Goal: Task Accomplishment & Management: Use online tool/utility

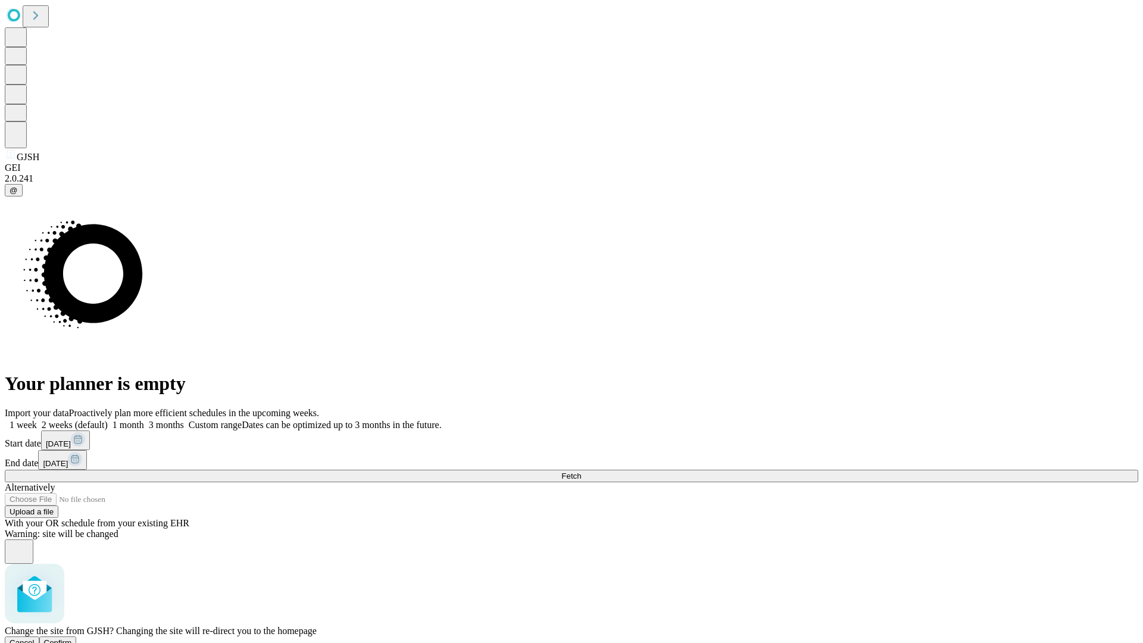
click at [72, 638] on span "Confirm" at bounding box center [58, 642] width 28 height 9
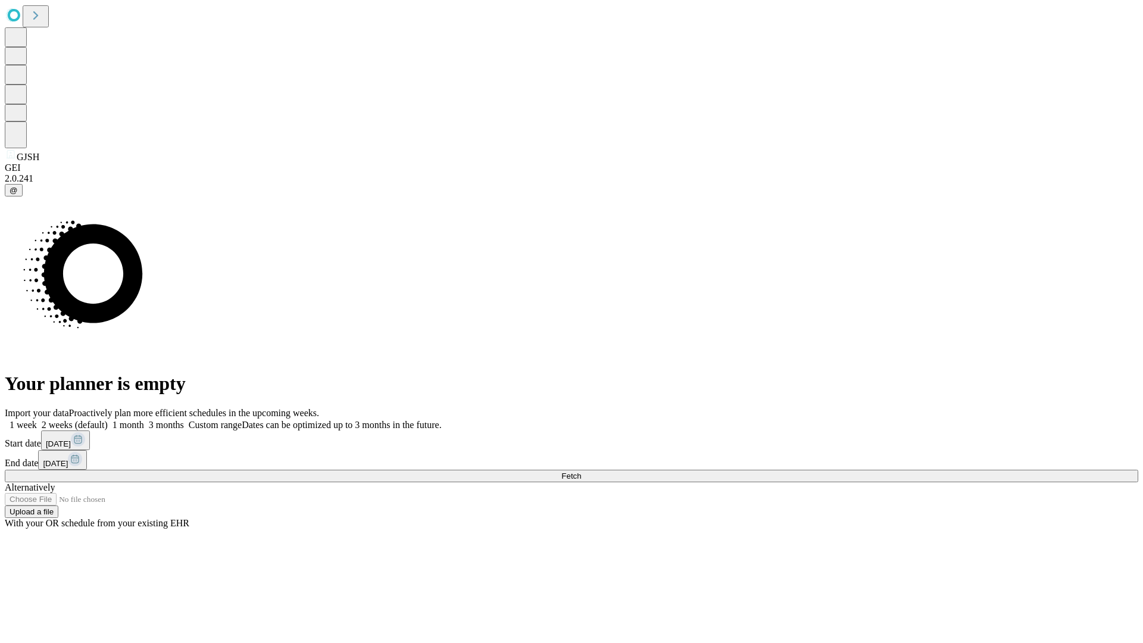
click at [108, 420] on label "2 weeks (default)" at bounding box center [72, 425] width 71 height 10
click at [581, 471] on span "Fetch" at bounding box center [571, 475] width 20 height 9
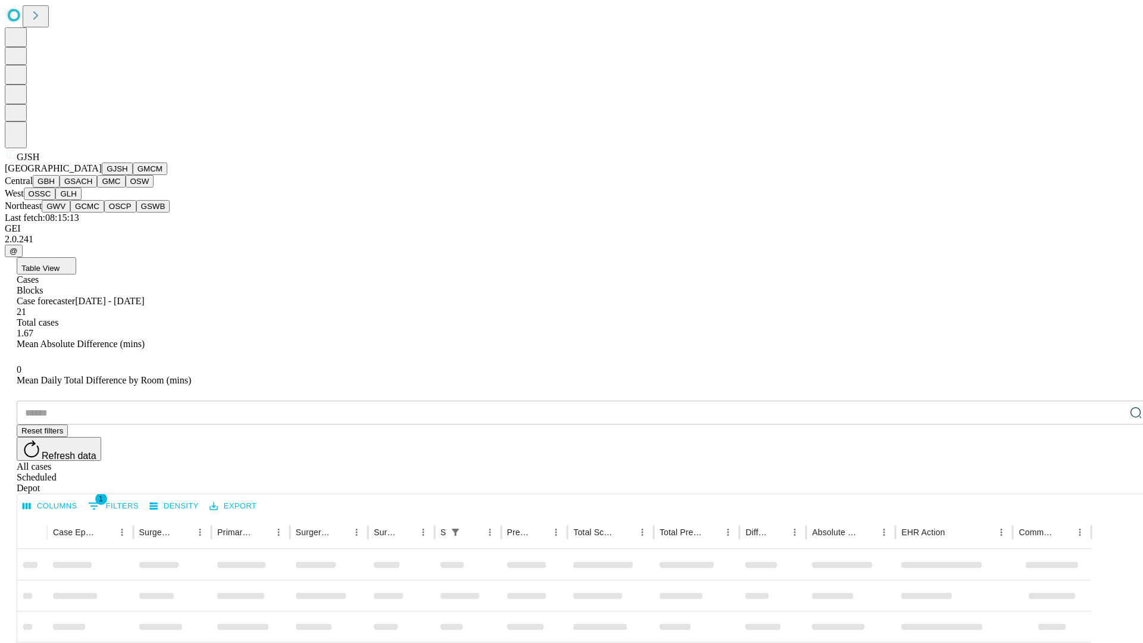
click at [133, 175] on button "GMCM" at bounding box center [150, 168] width 35 height 12
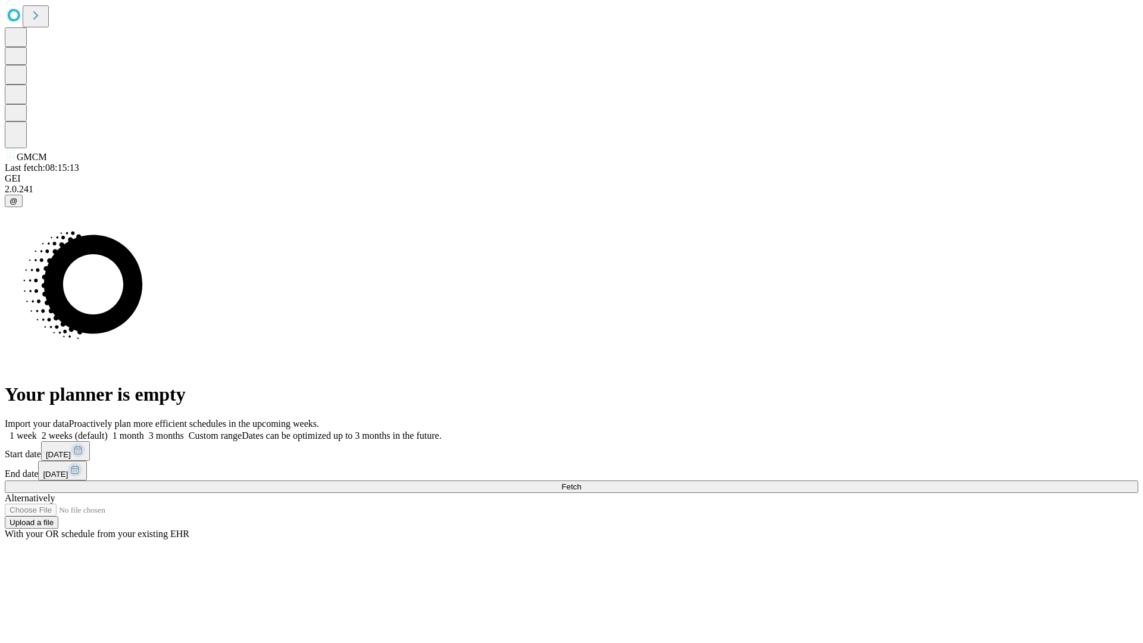
click at [108, 430] on label "2 weeks (default)" at bounding box center [72, 435] width 71 height 10
click at [581, 482] on span "Fetch" at bounding box center [571, 486] width 20 height 9
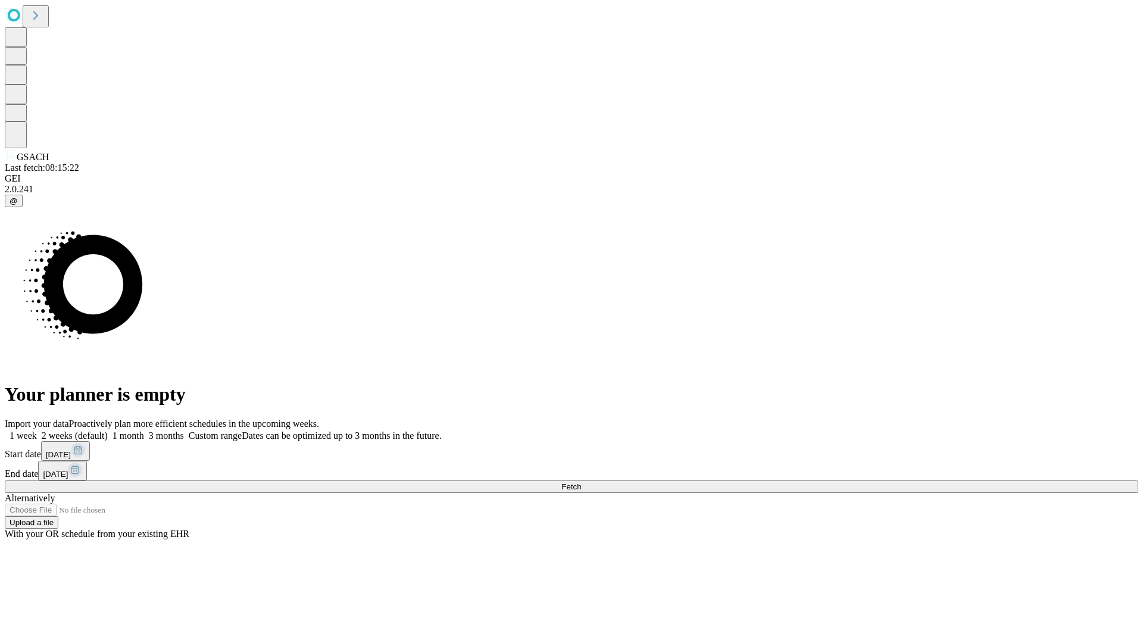
click at [108, 430] on label "2 weeks (default)" at bounding box center [72, 435] width 71 height 10
click at [581, 482] on span "Fetch" at bounding box center [571, 486] width 20 height 9
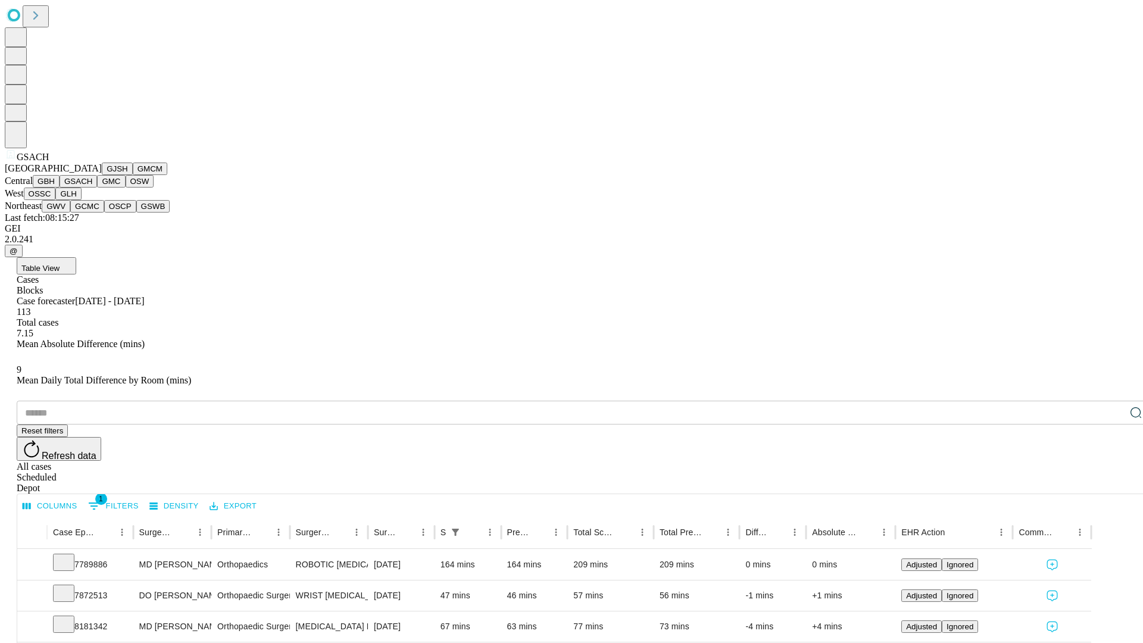
click at [97, 187] on button "GMC" at bounding box center [111, 181] width 28 height 12
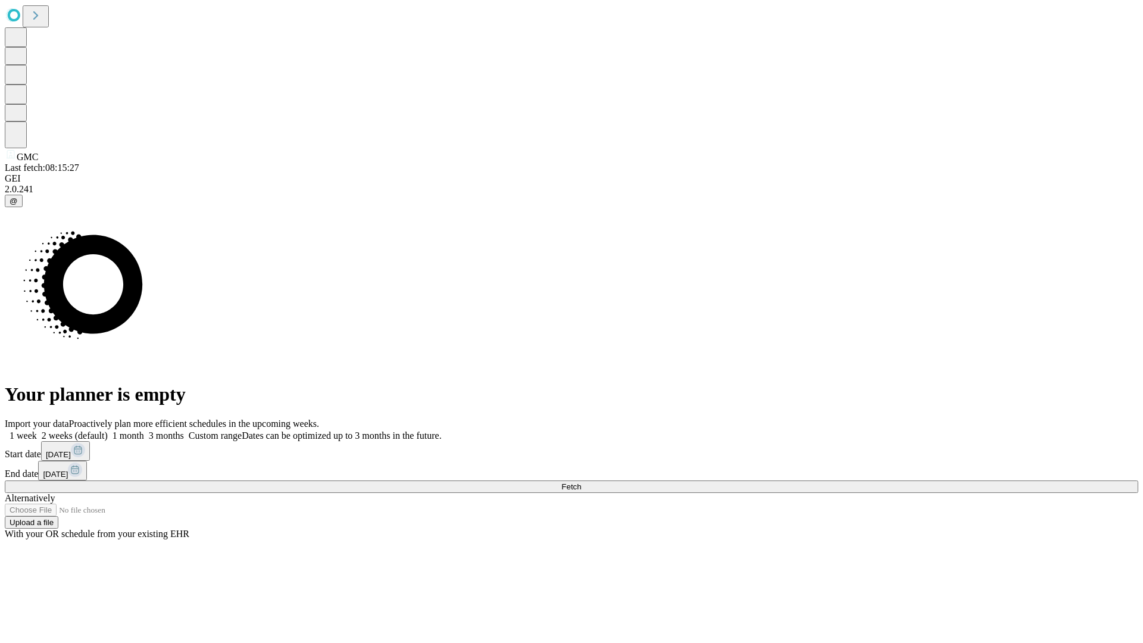
click at [108, 430] on label "2 weeks (default)" at bounding box center [72, 435] width 71 height 10
click at [581, 482] on span "Fetch" at bounding box center [571, 486] width 20 height 9
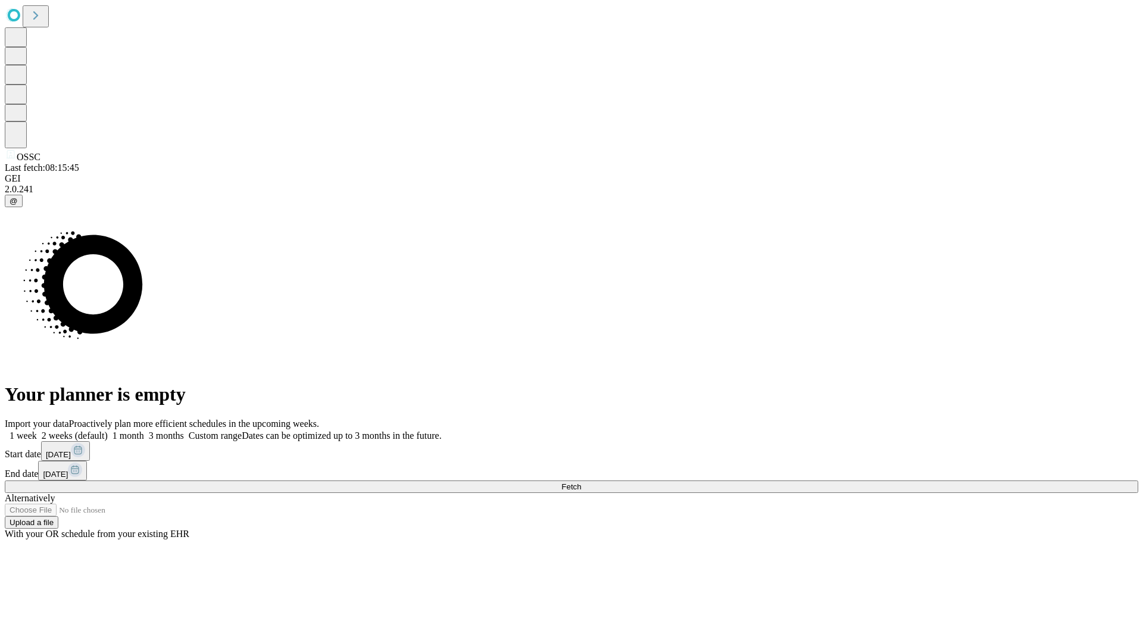
click at [108, 430] on label "2 weeks (default)" at bounding box center [72, 435] width 71 height 10
click at [581, 482] on span "Fetch" at bounding box center [571, 486] width 20 height 9
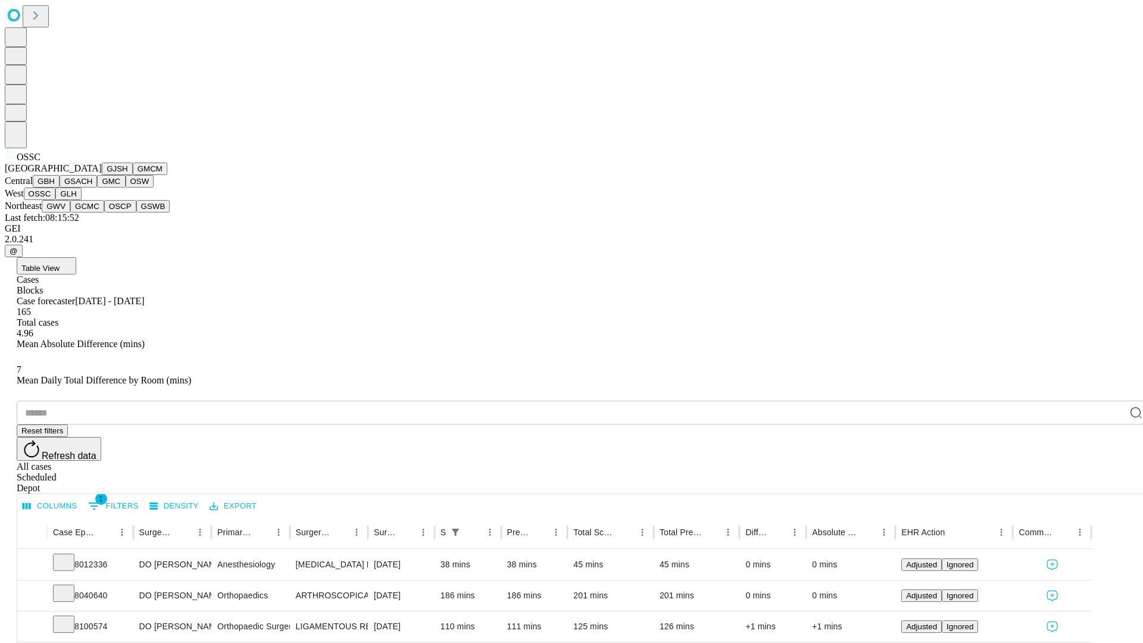
click at [81, 200] on button "GLH" at bounding box center [68, 193] width 26 height 12
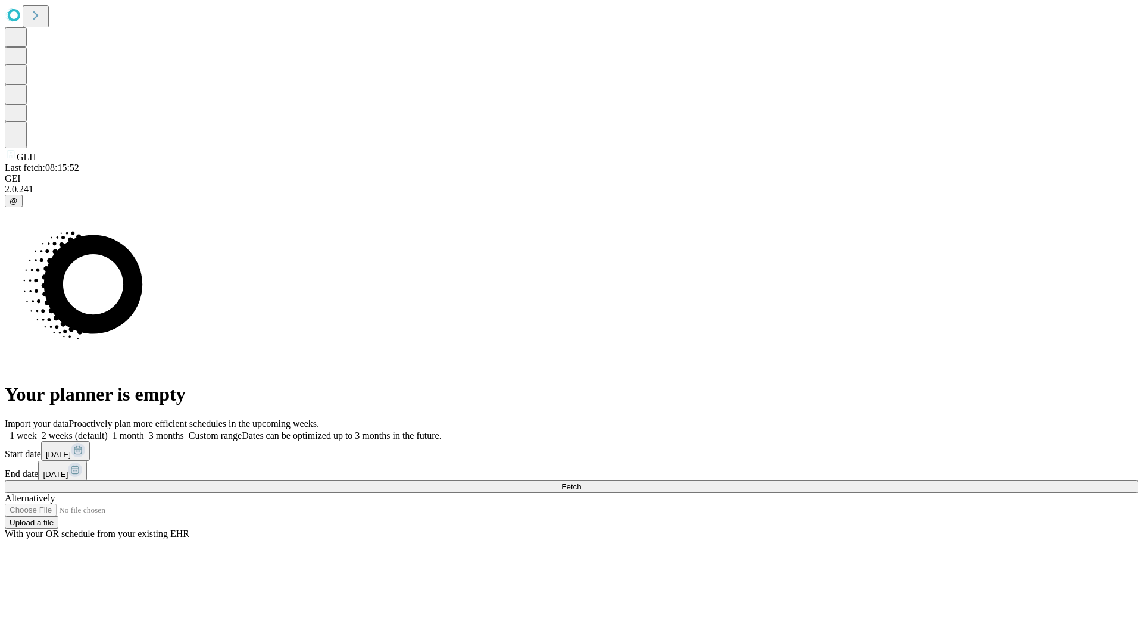
click at [108, 430] on label "2 weeks (default)" at bounding box center [72, 435] width 71 height 10
click at [581, 482] on span "Fetch" at bounding box center [571, 486] width 20 height 9
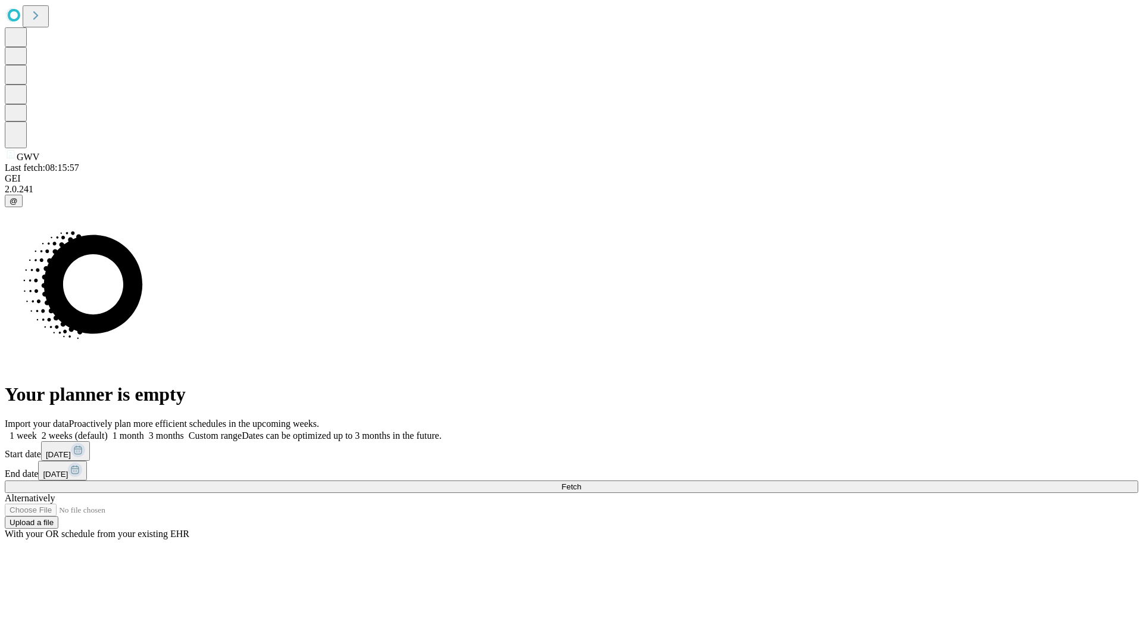
click at [108, 430] on label "2 weeks (default)" at bounding box center [72, 435] width 71 height 10
click at [581, 482] on span "Fetch" at bounding box center [571, 486] width 20 height 9
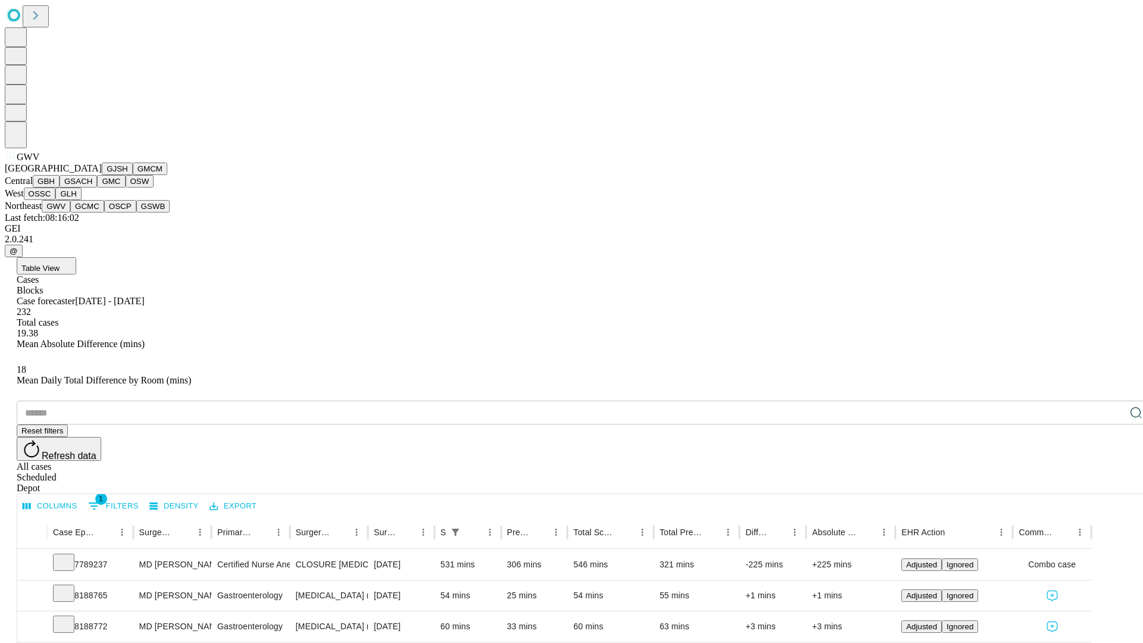
click at [92, 212] on button "GCMC" at bounding box center [87, 206] width 34 height 12
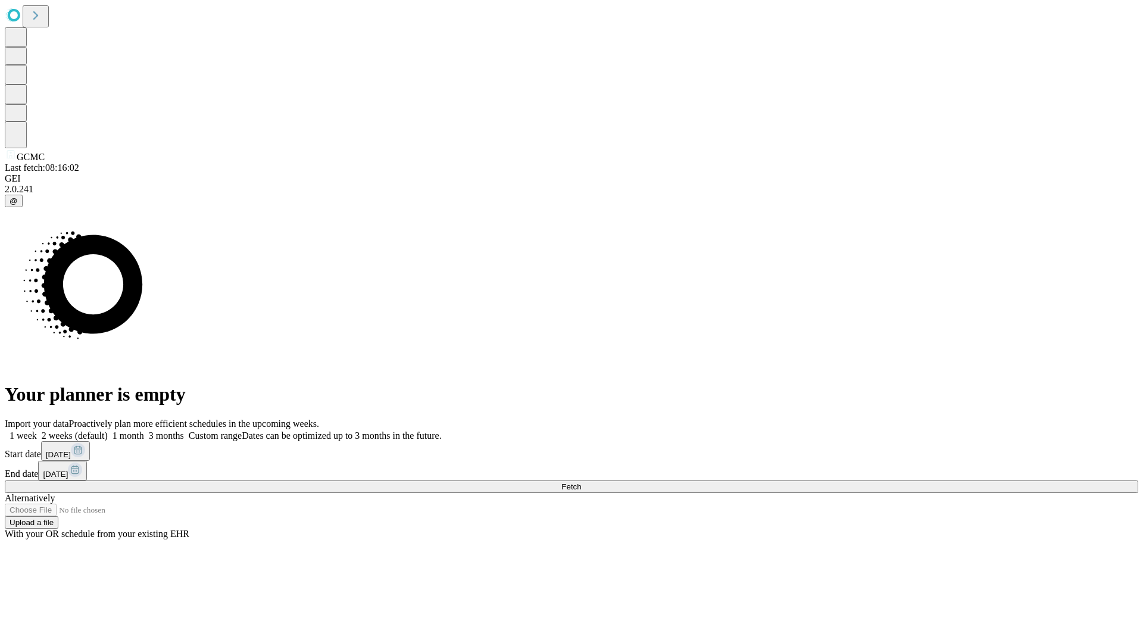
click at [108, 430] on label "2 weeks (default)" at bounding box center [72, 435] width 71 height 10
click at [581, 482] on span "Fetch" at bounding box center [571, 486] width 20 height 9
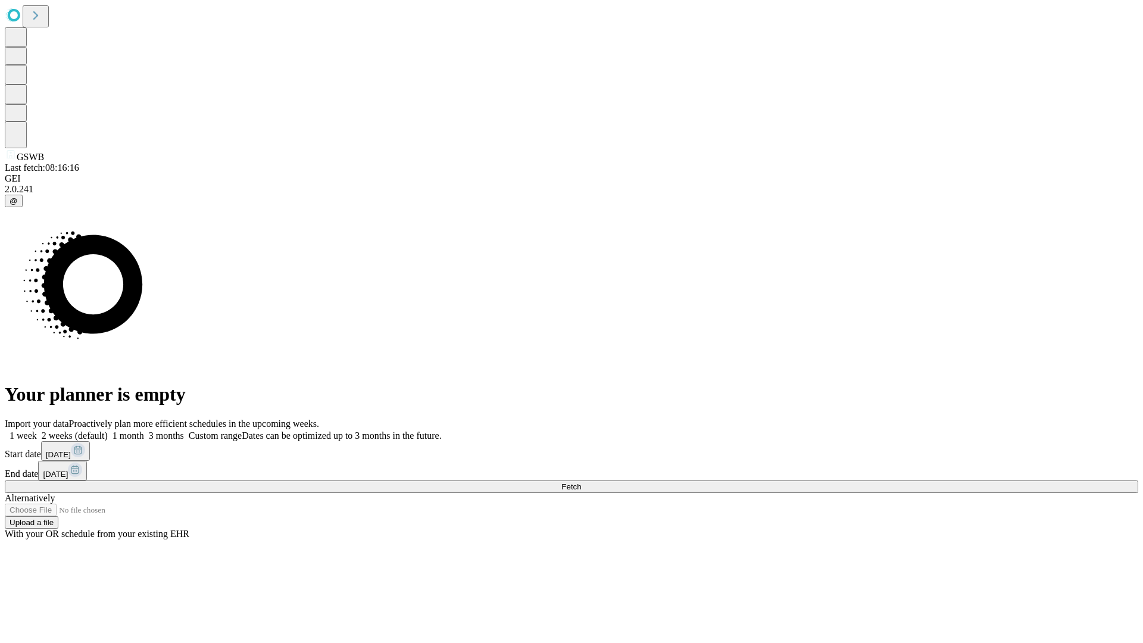
click at [108, 430] on label "2 weeks (default)" at bounding box center [72, 435] width 71 height 10
click at [581, 482] on span "Fetch" at bounding box center [571, 486] width 20 height 9
